Goal: Transaction & Acquisition: Purchase product/service

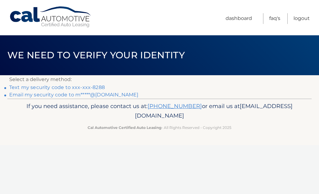
click at [95, 86] on link "Text my security code to xxx-xxx-8288" at bounding box center [56, 87] width 95 height 6
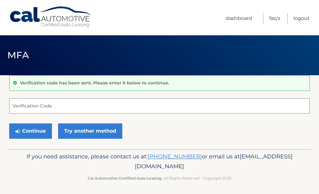
click at [63, 105] on input "Verification Code" at bounding box center [159, 105] width 300 height 15
type input "502433"
click at [30, 131] on button "Continue" at bounding box center [30, 130] width 43 height 15
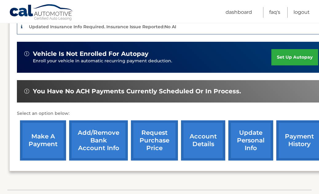
scroll to position [159, 0]
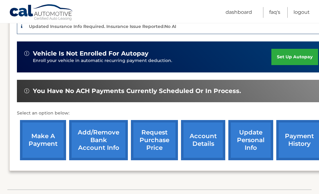
click at [44, 141] on link "make a payment" at bounding box center [43, 140] width 46 height 40
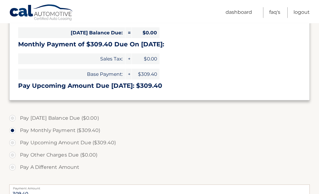
scroll to position [100, 0]
click at [16, 165] on label "Pay A Different Amount" at bounding box center [159, 167] width 300 height 12
click at [16, 165] on input "Pay A Different Amount" at bounding box center [15, 166] width 6 height 10
radio input "true"
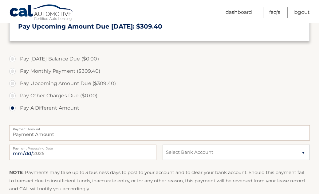
scroll to position [160, 0]
click at [43, 156] on input "2025-08-17" at bounding box center [82, 152] width 147 height 15
type input "2025-08-28"
click at [298, 152] on select "Select Bank Account Checking KEY BANK *****3042 Checking CITIZENS BANK NA *****…" at bounding box center [235, 152] width 147 height 15
select select "MDhlZDJjMWEtYmVhNy00ZDEyLTliOGQtY2UxZGZmZWE3MmQx"
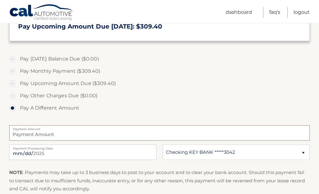
click at [34, 137] on input "Payment Amount" at bounding box center [159, 132] width 300 height 15
click at [16, 72] on label "Pay Monthly Payment ($309.40)" at bounding box center [159, 71] width 300 height 12
click at [16, 72] on input "Pay Monthly Payment ($309.40)" at bounding box center [15, 70] width 6 height 10
radio input "true"
type input "309.40"
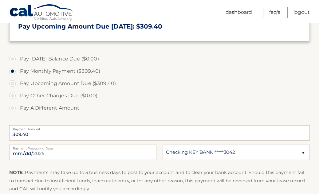
click at [14, 108] on label "Pay A Different Amount" at bounding box center [159, 108] width 300 height 12
click at [14, 108] on input "Pay A Different Amount" at bounding box center [15, 107] width 6 height 10
radio input "true"
click at [27, 135] on input "Payment Amount" at bounding box center [159, 132] width 300 height 15
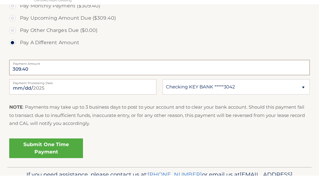
scroll to position [207, 0]
type input "309.40"
click at [48, 157] on link "Submit One Time Payment" at bounding box center [46, 167] width 74 height 20
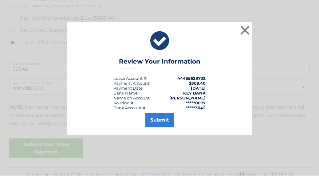
scroll to position [225, 0]
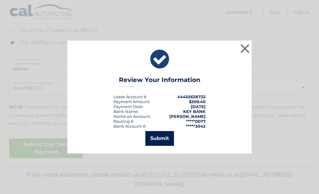
click at [163, 146] on button "Submit" at bounding box center [159, 138] width 29 height 15
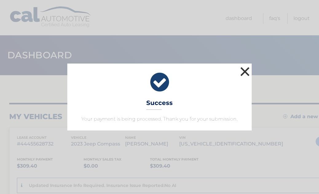
click at [245, 70] on button "×" at bounding box center [245, 71] width 12 height 12
